Goal: Book appointment/travel/reservation

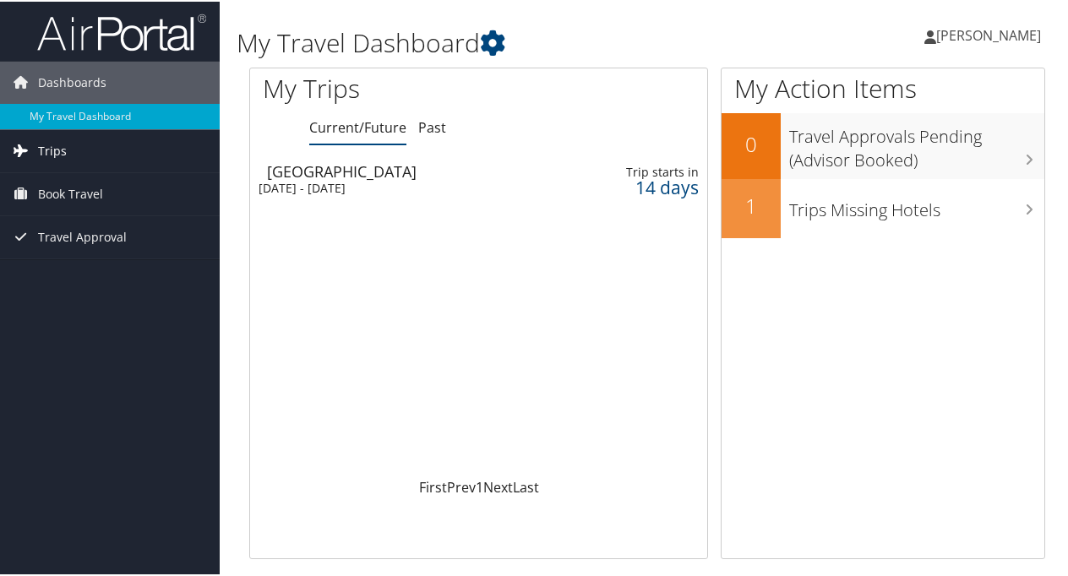
click at [62, 144] on span "Trips" at bounding box center [52, 149] width 29 height 42
click at [81, 269] on span "Book Travel" at bounding box center [70, 269] width 65 height 42
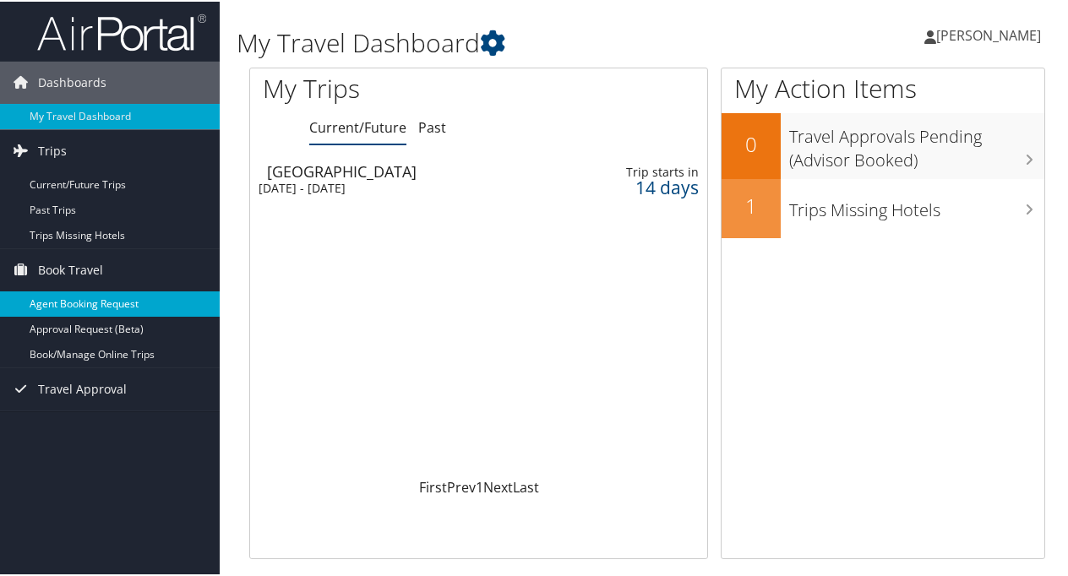
click at [101, 303] on link "Agent Booking Request" at bounding box center [110, 302] width 220 height 25
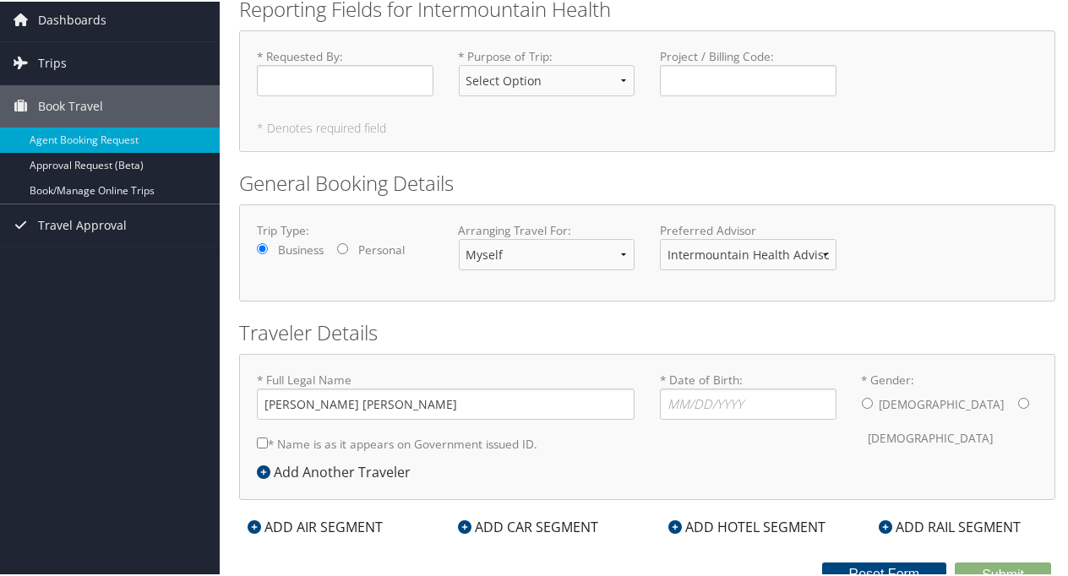
scroll to position [71, 0]
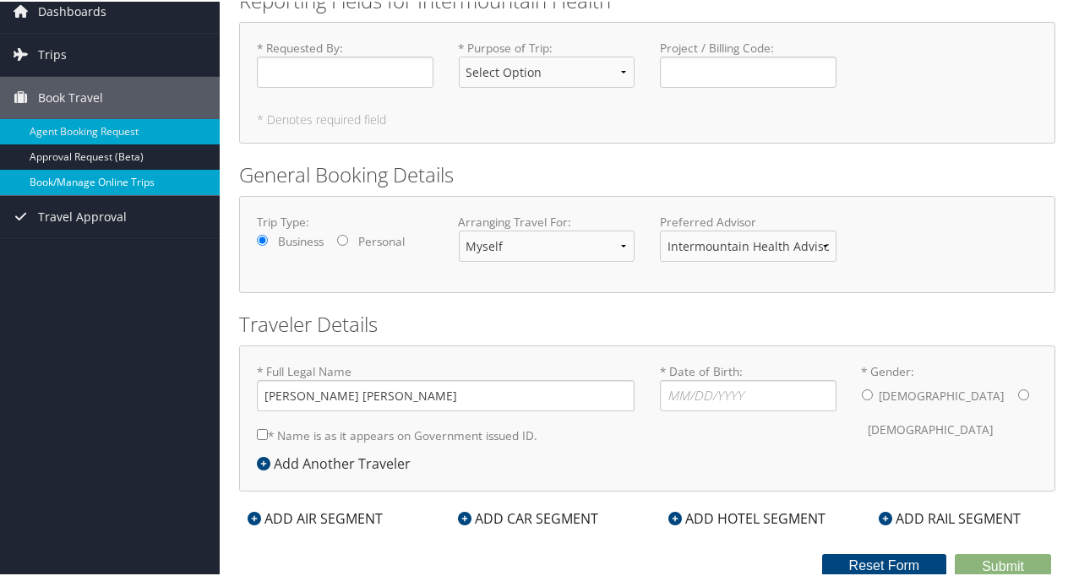
click at [144, 181] on link "Book/Manage Online Trips" at bounding box center [110, 180] width 220 height 25
